Goal: Navigation & Orientation: Find specific page/section

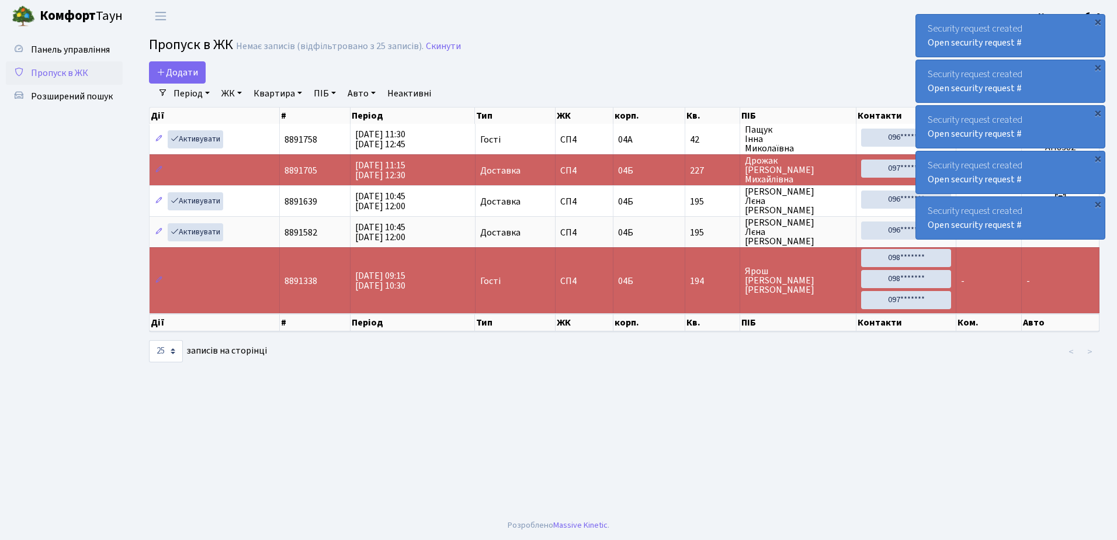
select select "25"
click at [1098, 19] on div "×" at bounding box center [1098, 22] width 12 height 12
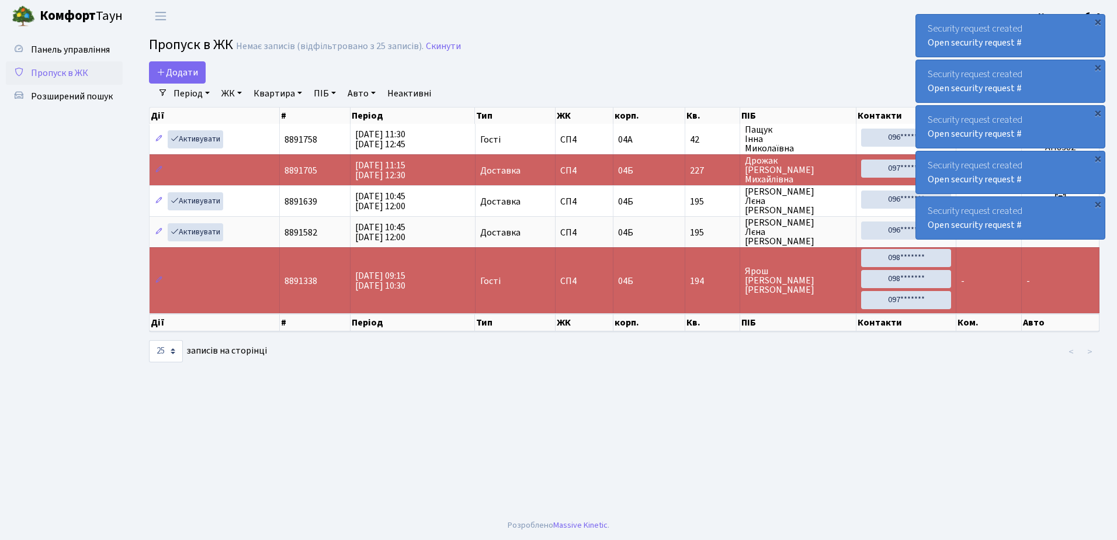
click at [1098, 19] on div "×" at bounding box center [1098, 22] width 12 height 12
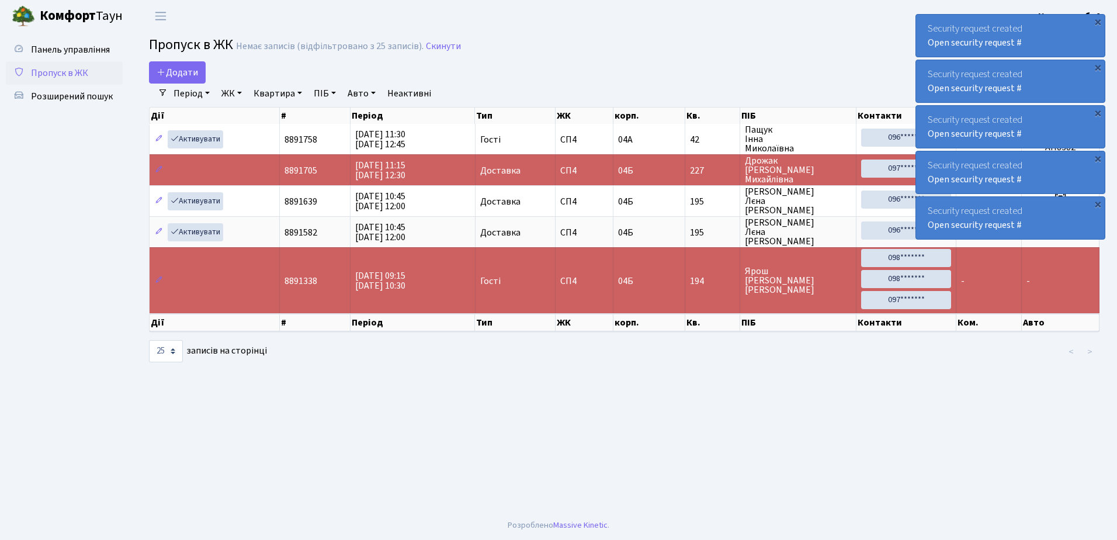
click at [1098, 19] on div "×" at bounding box center [1098, 22] width 12 height 12
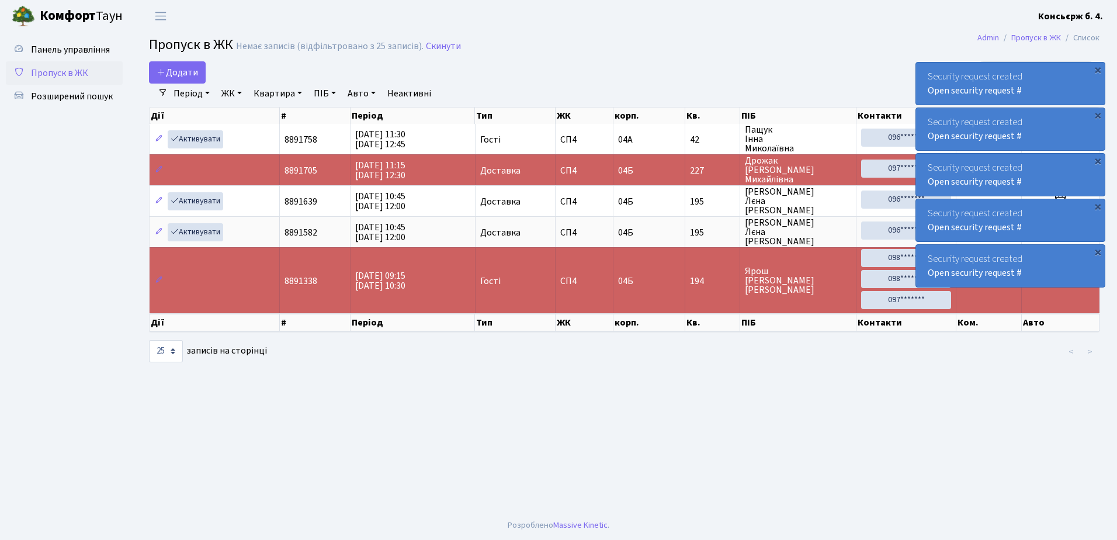
click at [1098, 64] on div "×" at bounding box center [1098, 70] width 12 height 12
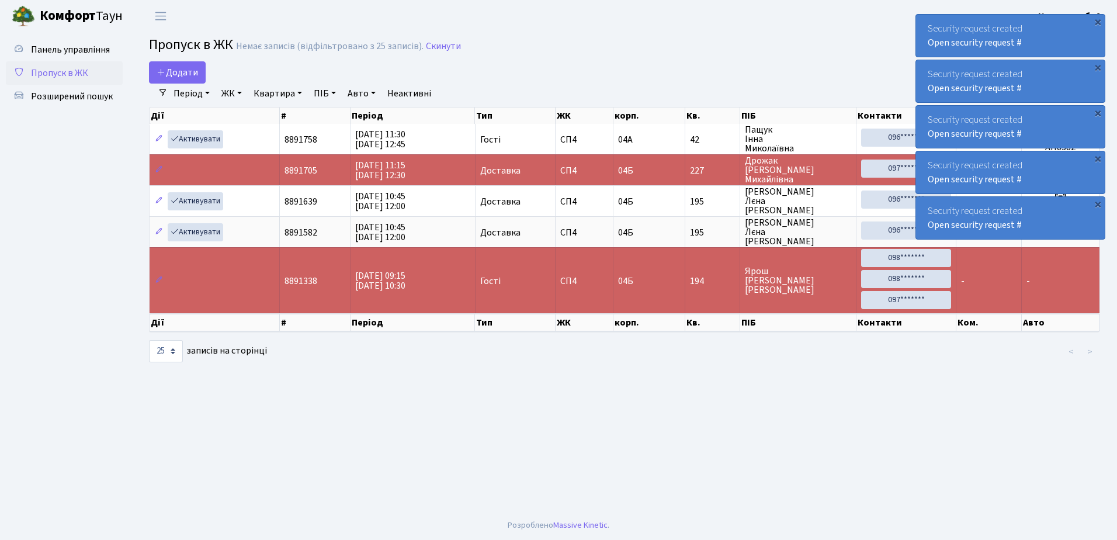
click at [1098, 19] on div "×" at bounding box center [1098, 22] width 12 height 12
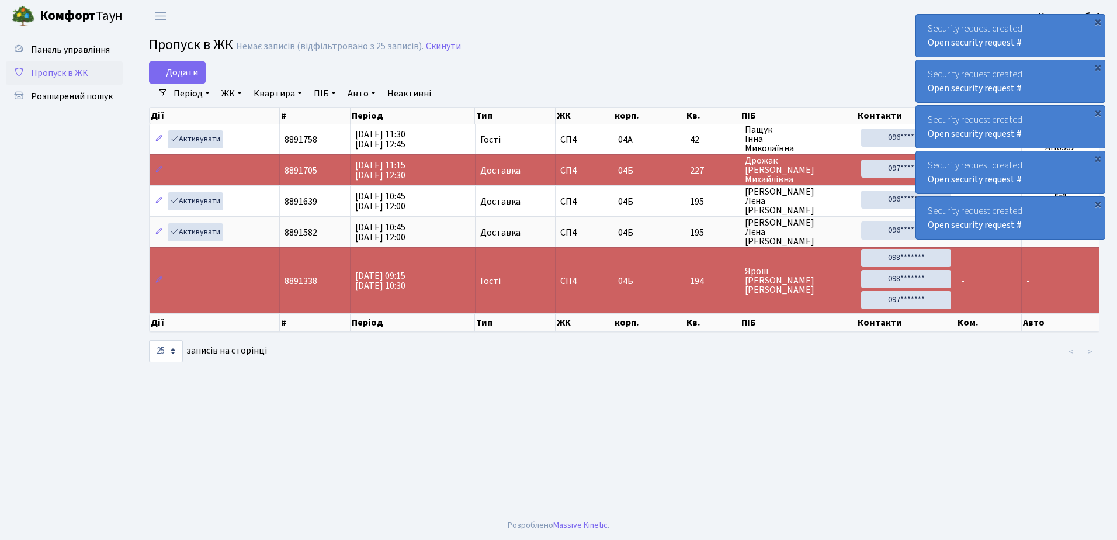
click at [1098, 19] on div "×" at bounding box center [1098, 22] width 12 height 12
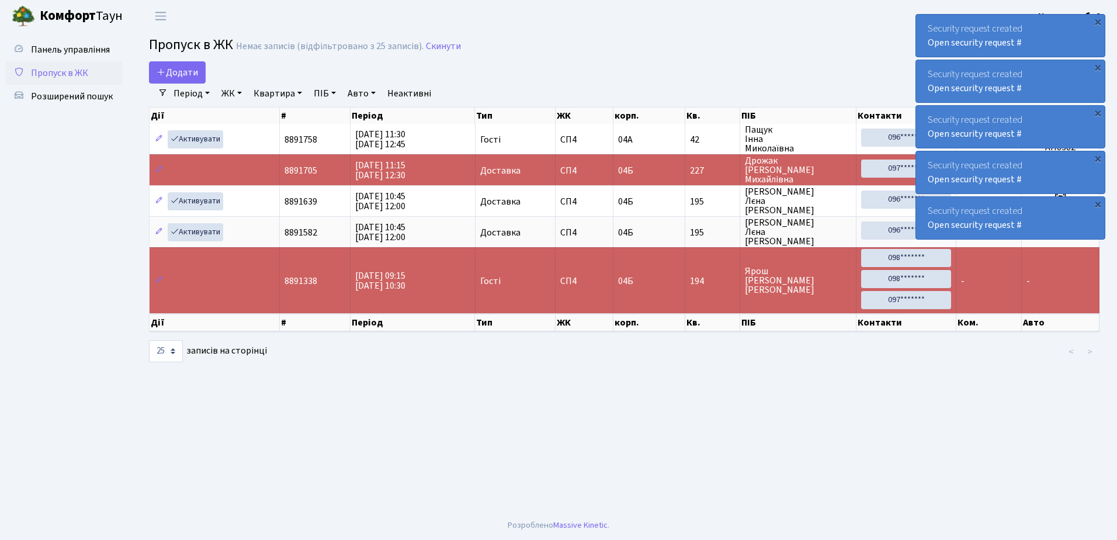
click at [1098, 19] on div "×" at bounding box center [1098, 22] width 12 height 12
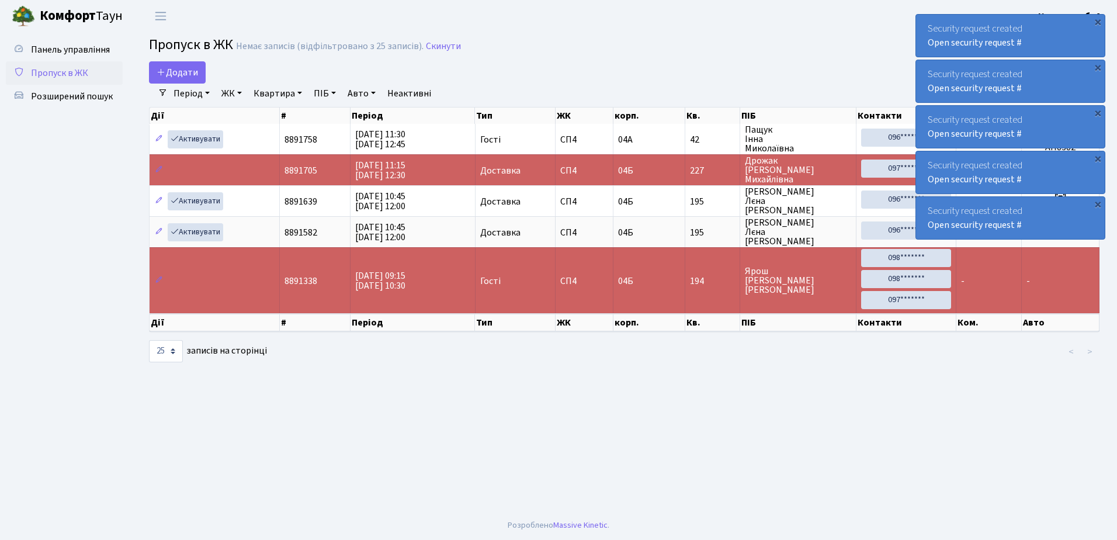
click at [1098, 19] on div "×" at bounding box center [1098, 22] width 12 height 12
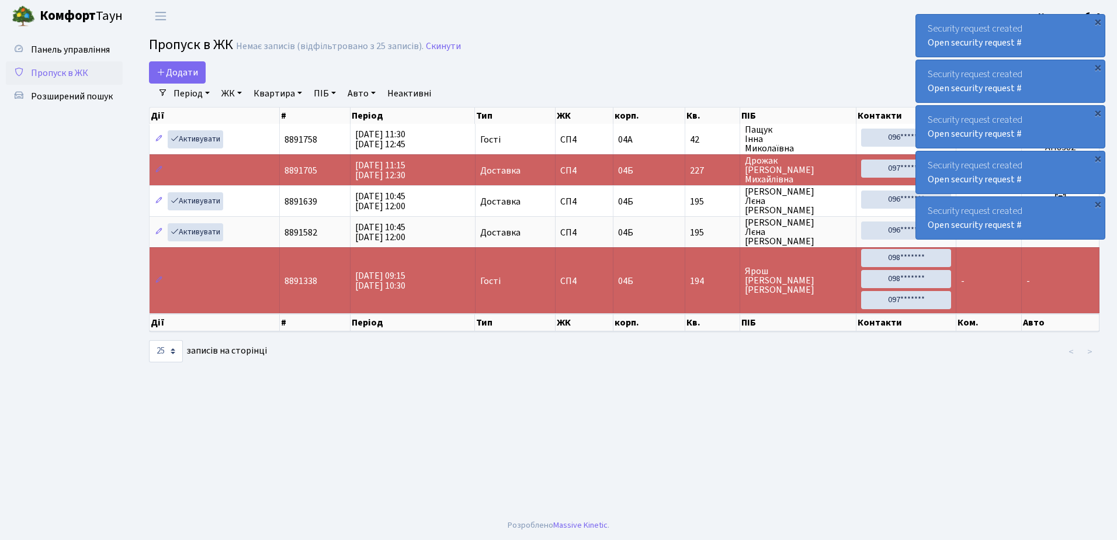
click at [1098, 19] on div "×" at bounding box center [1098, 22] width 12 height 12
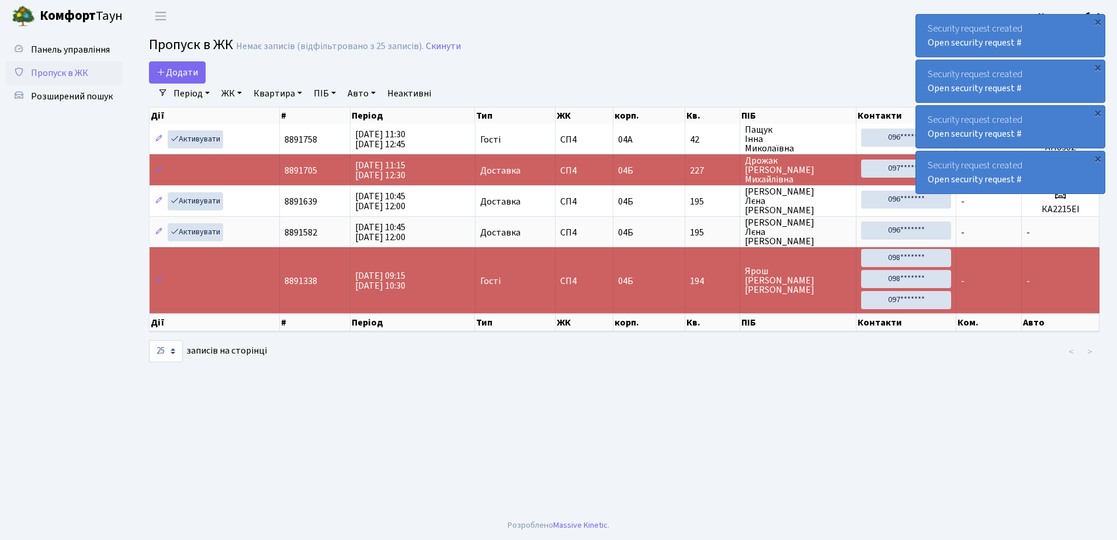
click at [1098, 19] on div "×" at bounding box center [1098, 22] width 12 height 12
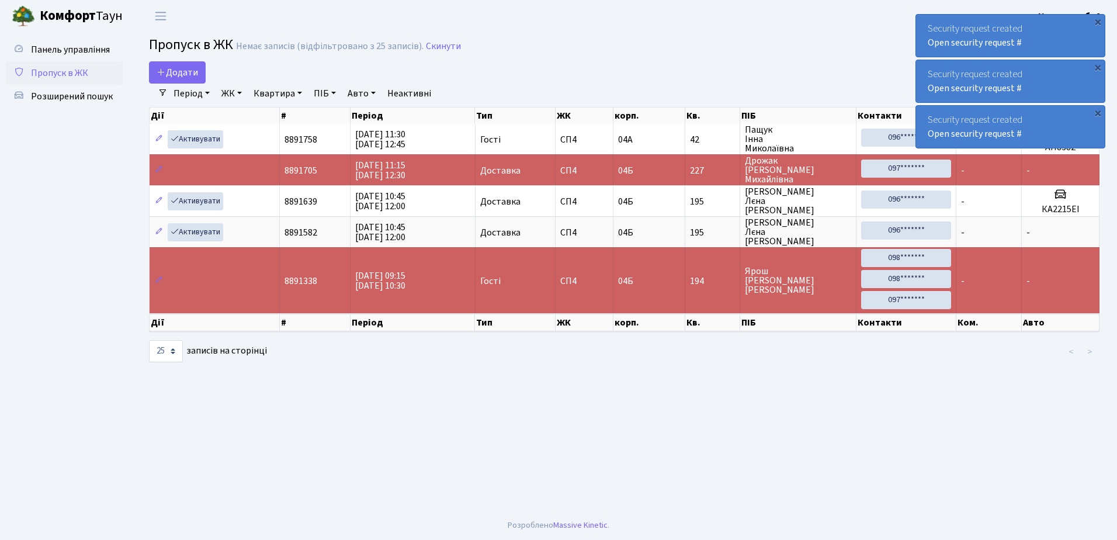
click at [1098, 19] on div "×" at bounding box center [1098, 22] width 12 height 12
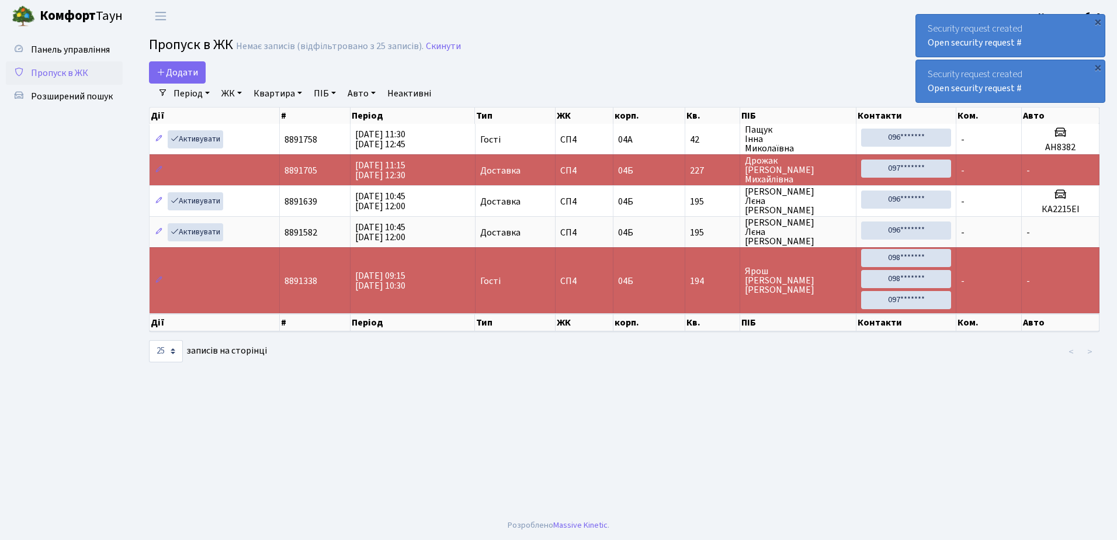
click at [1098, 19] on div "×" at bounding box center [1098, 22] width 12 height 12
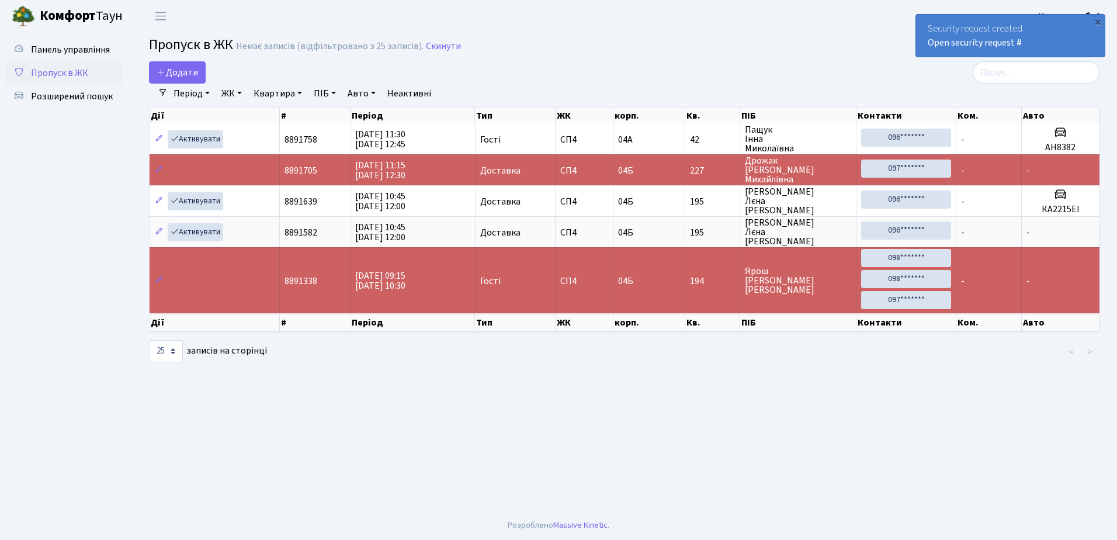
click at [1098, 19] on div "×" at bounding box center [1098, 22] width 12 height 12
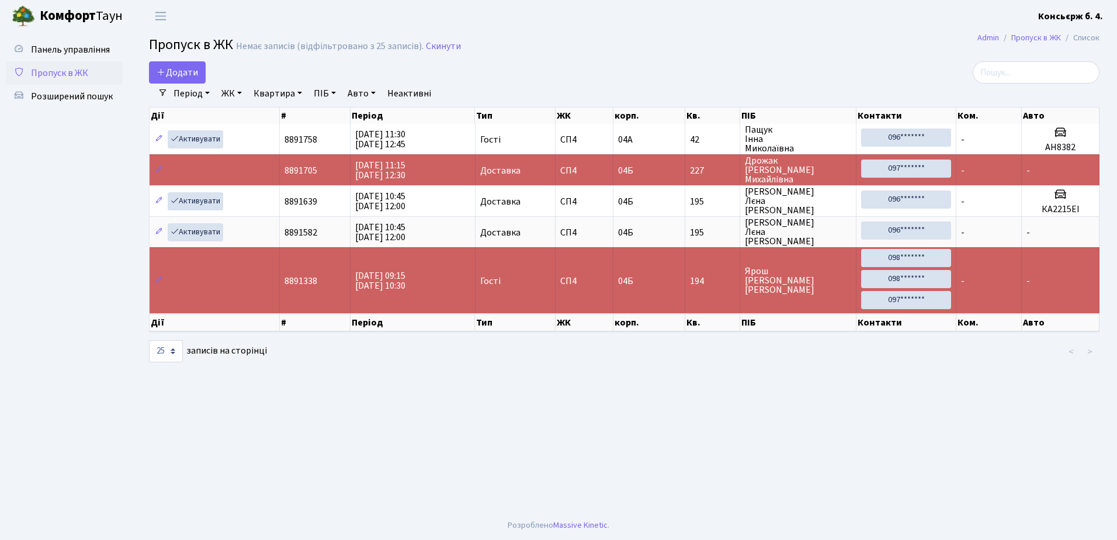
click at [1098, 19] on b "Консьєрж б. 4." at bounding box center [1071, 16] width 65 height 13
